Goal: Communication & Community: Answer question/provide support

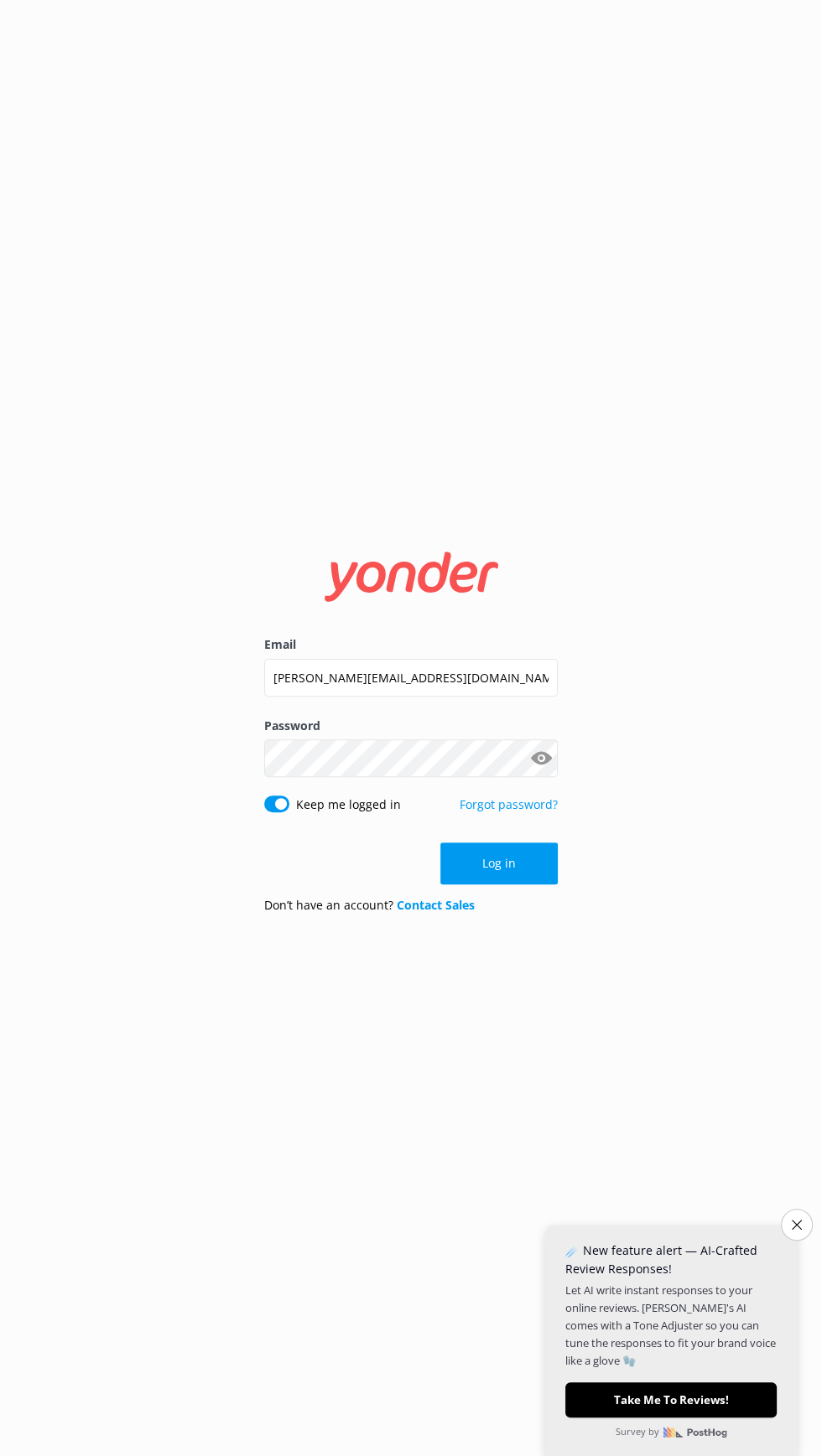
click button "Log in" at bounding box center [499, 863] width 117 height 42
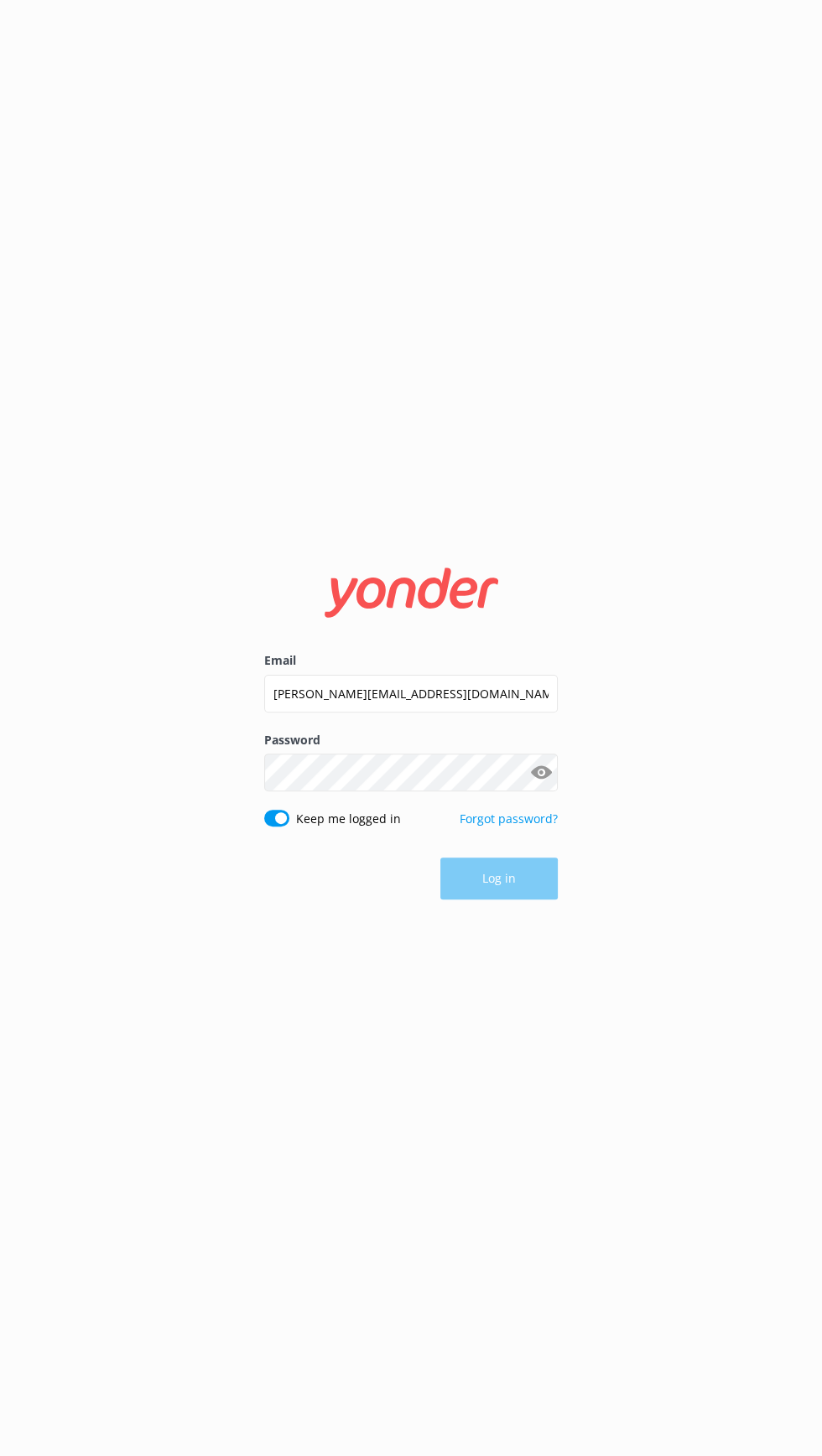
click button "Log in" at bounding box center [499, 878] width 117 height 42
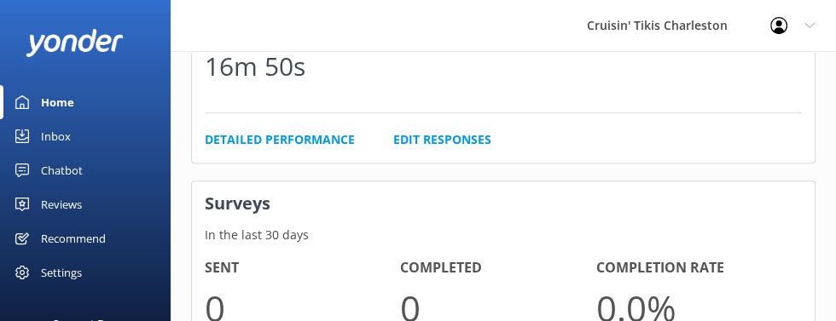
scroll to position [992, 0]
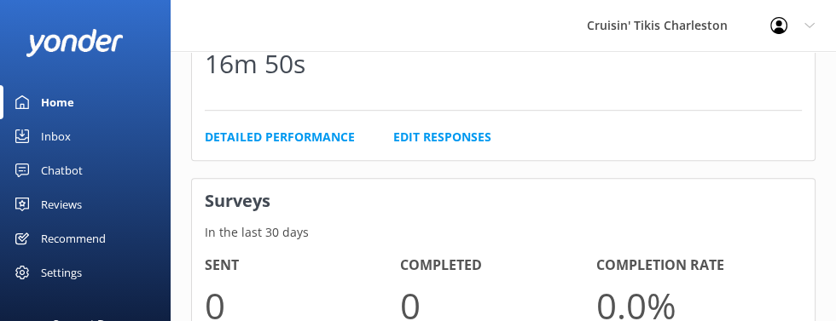
click at [47, 141] on div "Inbox" at bounding box center [56, 136] width 30 height 34
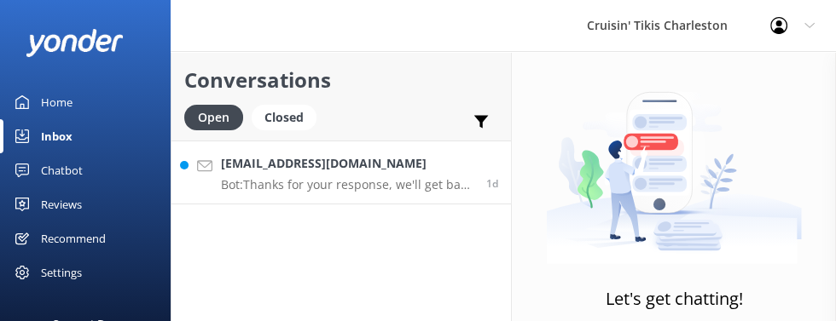
click at [385, 183] on p "Bot: Thanks for your response, we'll get back to you as soon as we can during o…" at bounding box center [347, 184] width 252 height 15
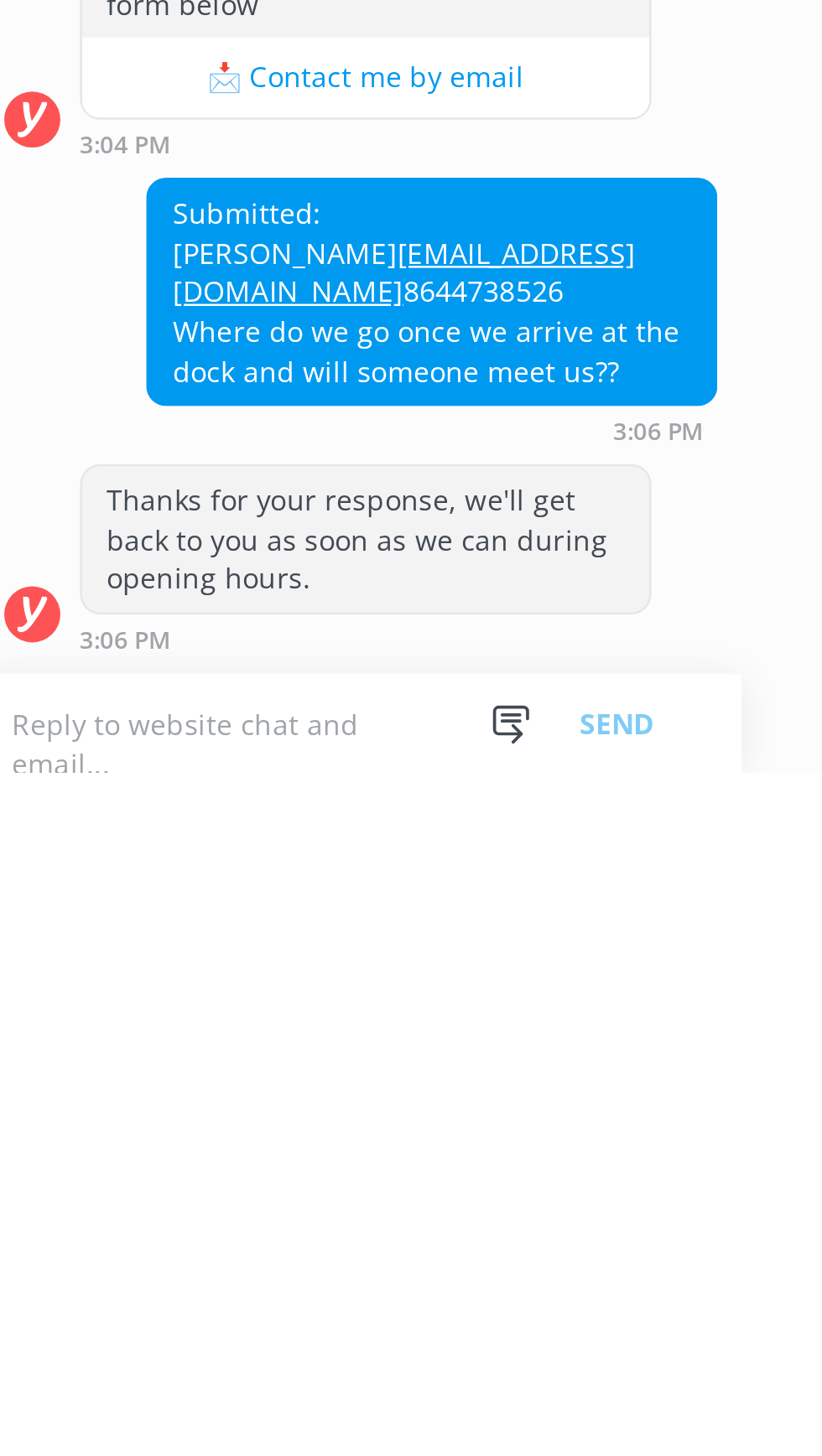
scroll to position [144, 0]
